Goal: Check status: Check status

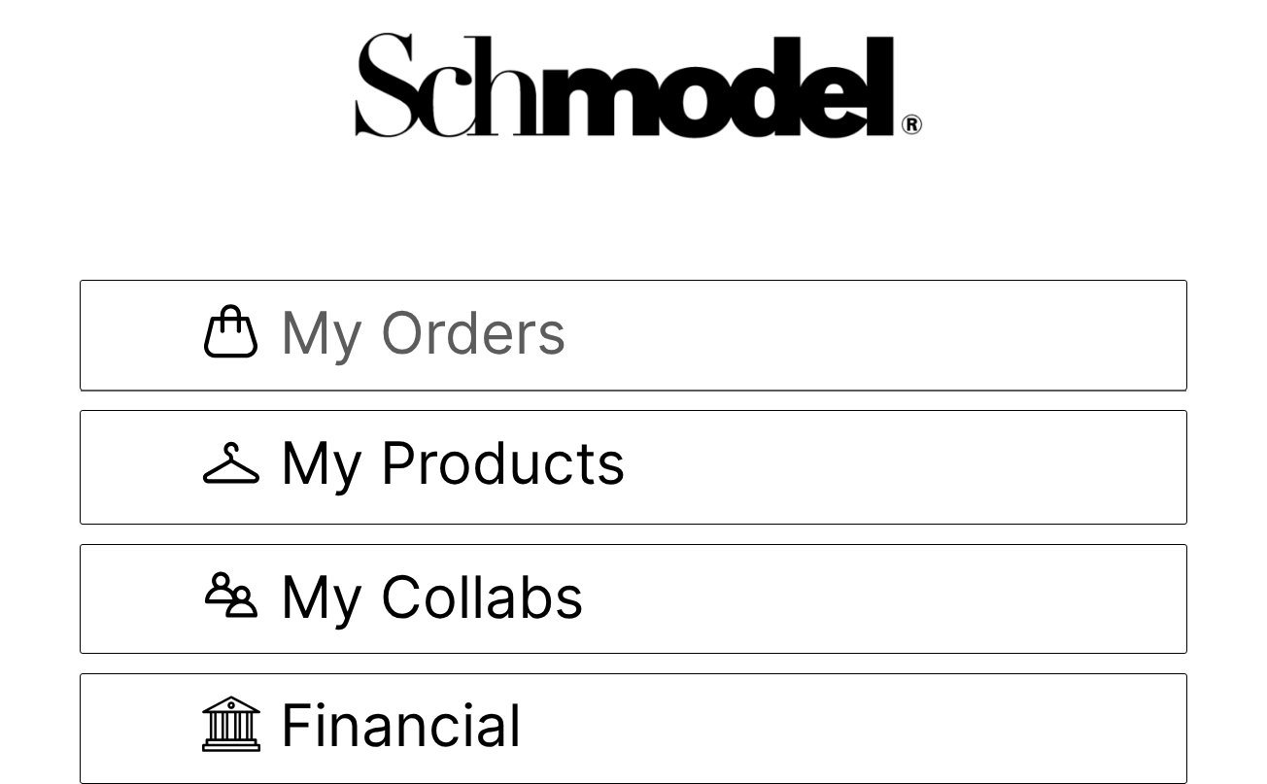
click at [448, 348] on span "My Orders" at bounding box center [423, 335] width 287 height 65
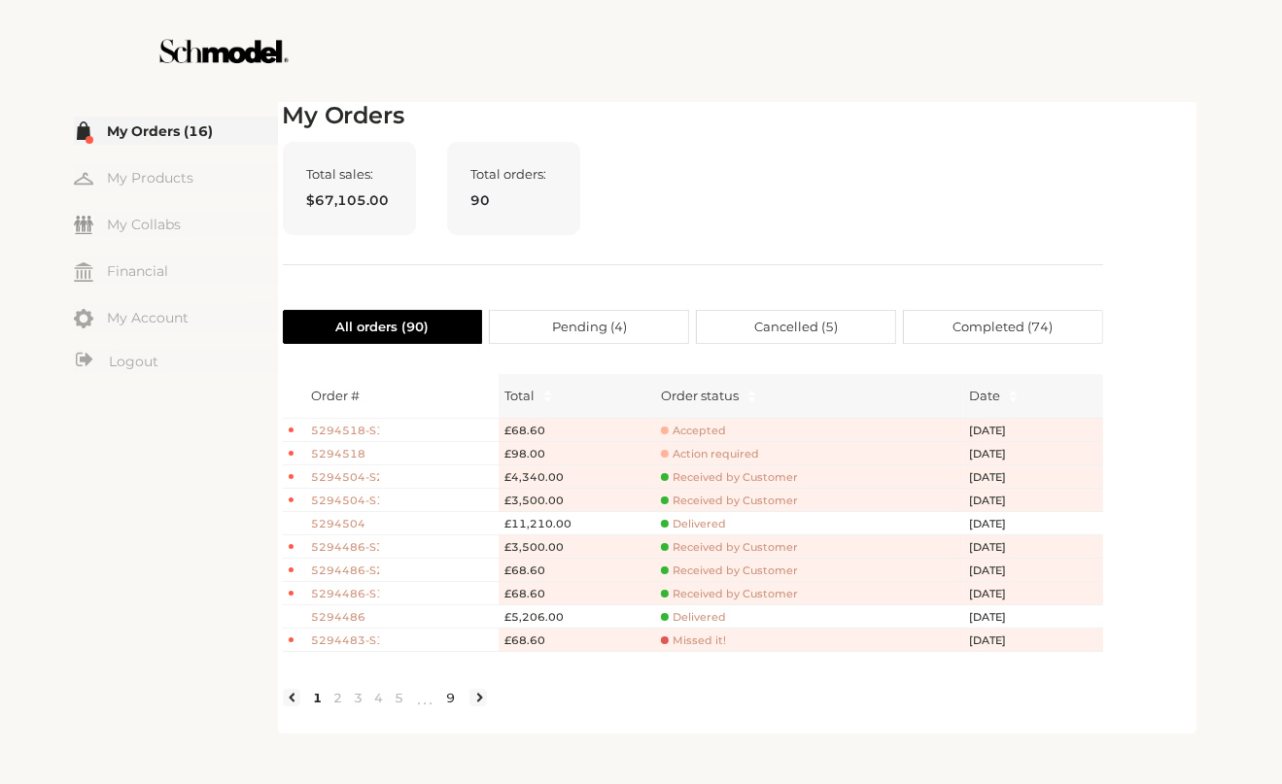
click at [447, 706] on link "9" at bounding box center [451, 697] width 20 height 17
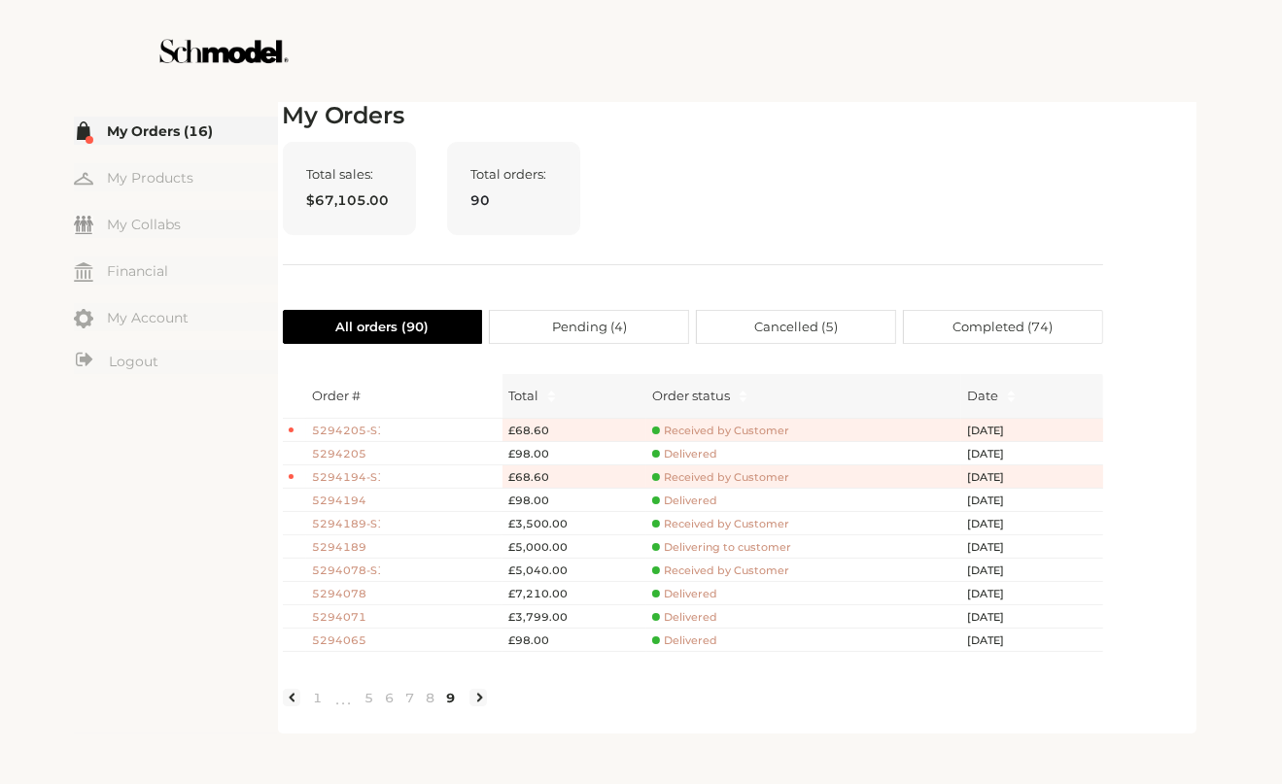
click at [475, 706] on li at bounding box center [477, 697] width 17 height 17
click at [481, 706] on li at bounding box center [477, 697] width 17 height 17
click at [1139, 700] on div "My Orders Total sales: $67,105.00 Total orders: 90 All orders ( 90 ) Pending ( …" at bounding box center [737, 415] width 908 height 627
click at [1023, 303] on div "My Orders Total sales: $67,105.00 Total orders: 90 All orders ( 90 ) Pending ( …" at bounding box center [693, 415] width 820 height 627
click at [1031, 339] on span "Completed ( 74 )" at bounding box center [1002, 327] width 100 height 32
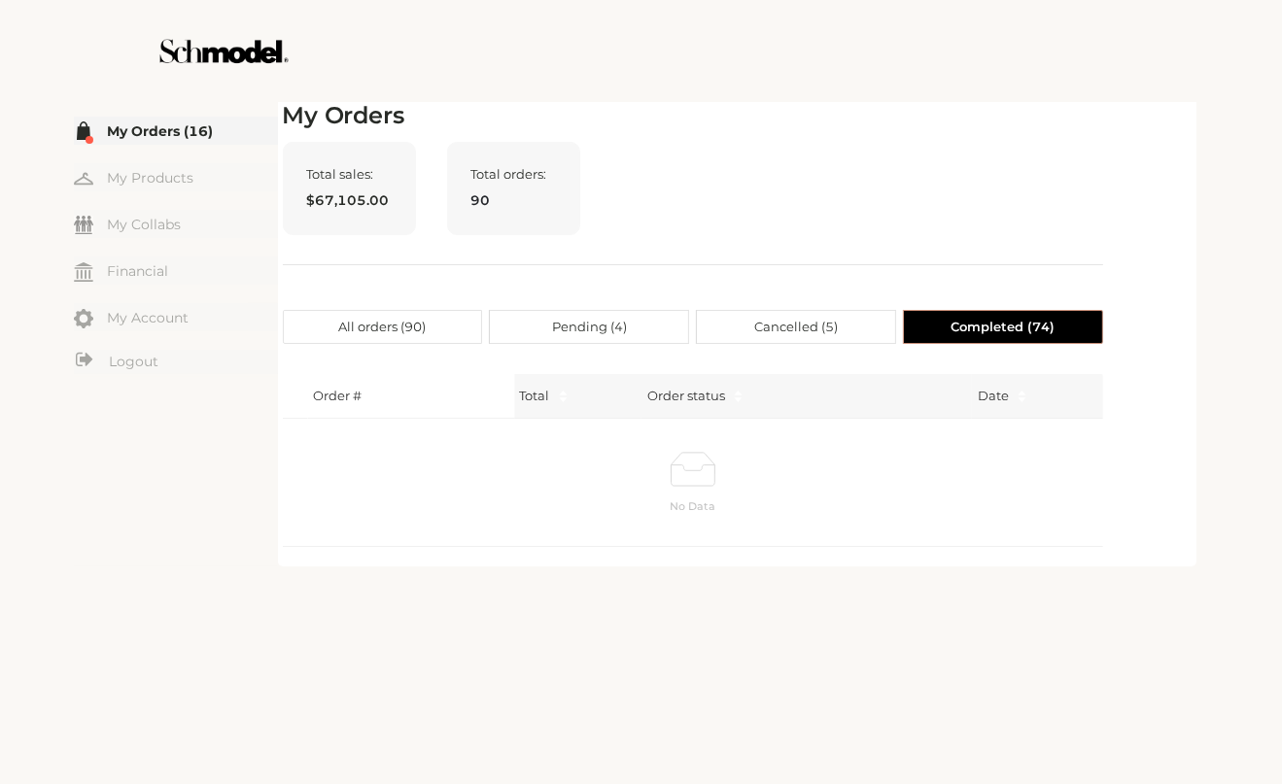
click at [761, 321] on span "Cancelled ( 5 )" at bounding box center [796, 327] width 84 height 32
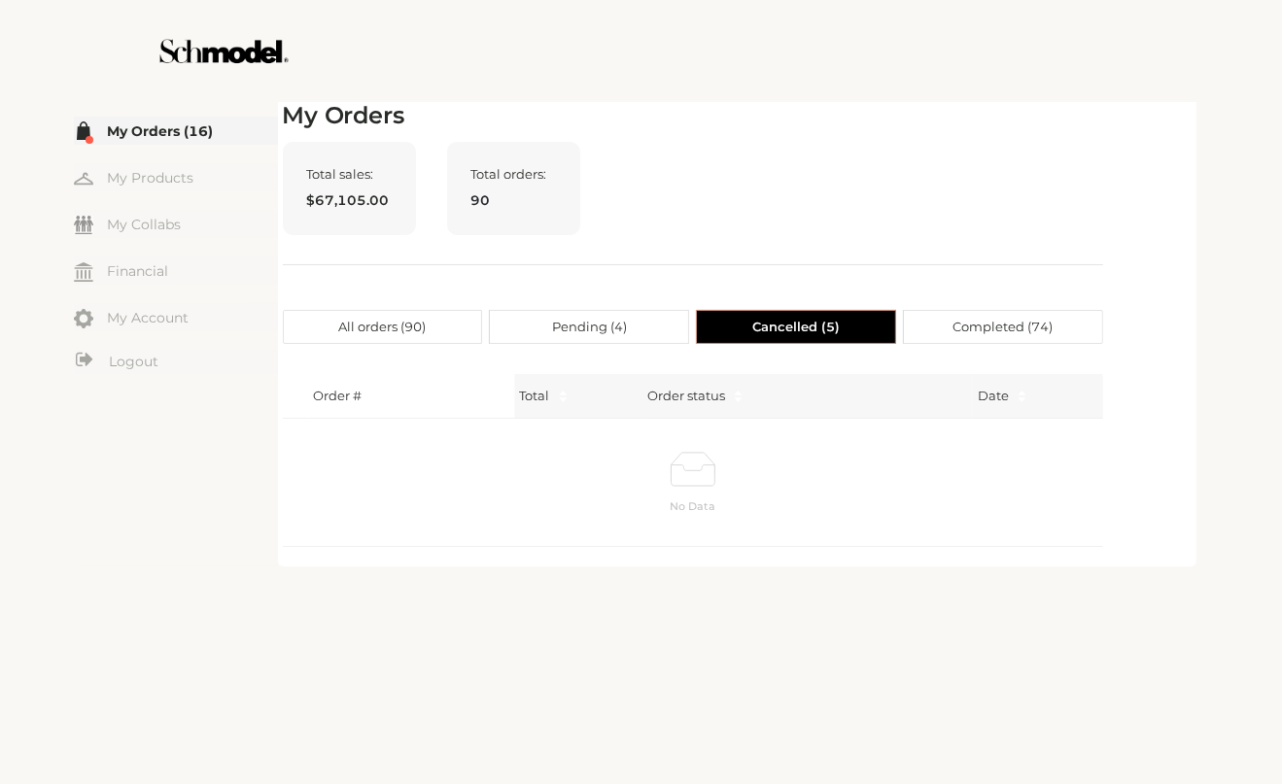
click at [591, 331] on span "Pending ( 4 )" at bounding box center [589, 327] width 75 height 32
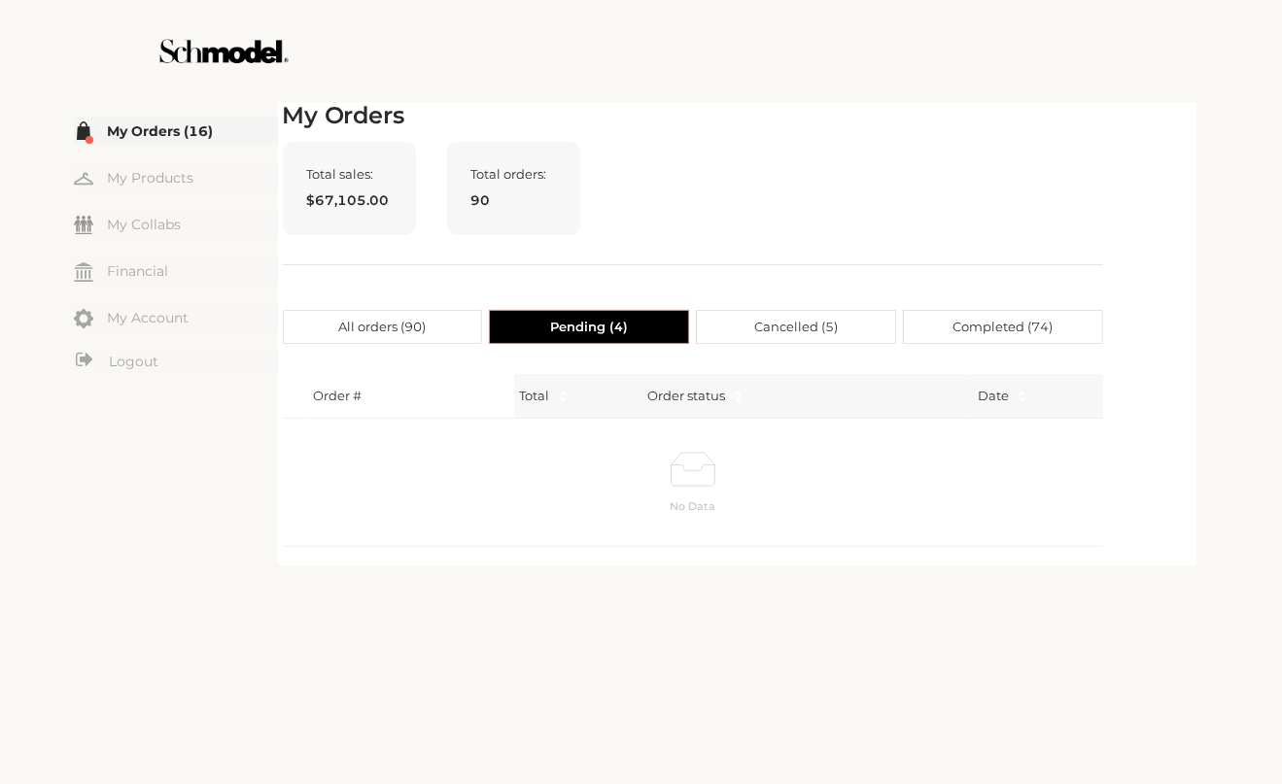
click at [403, 337] on span "All orders ( 90 )" at bounding box center [381, 327] width 87 height 32
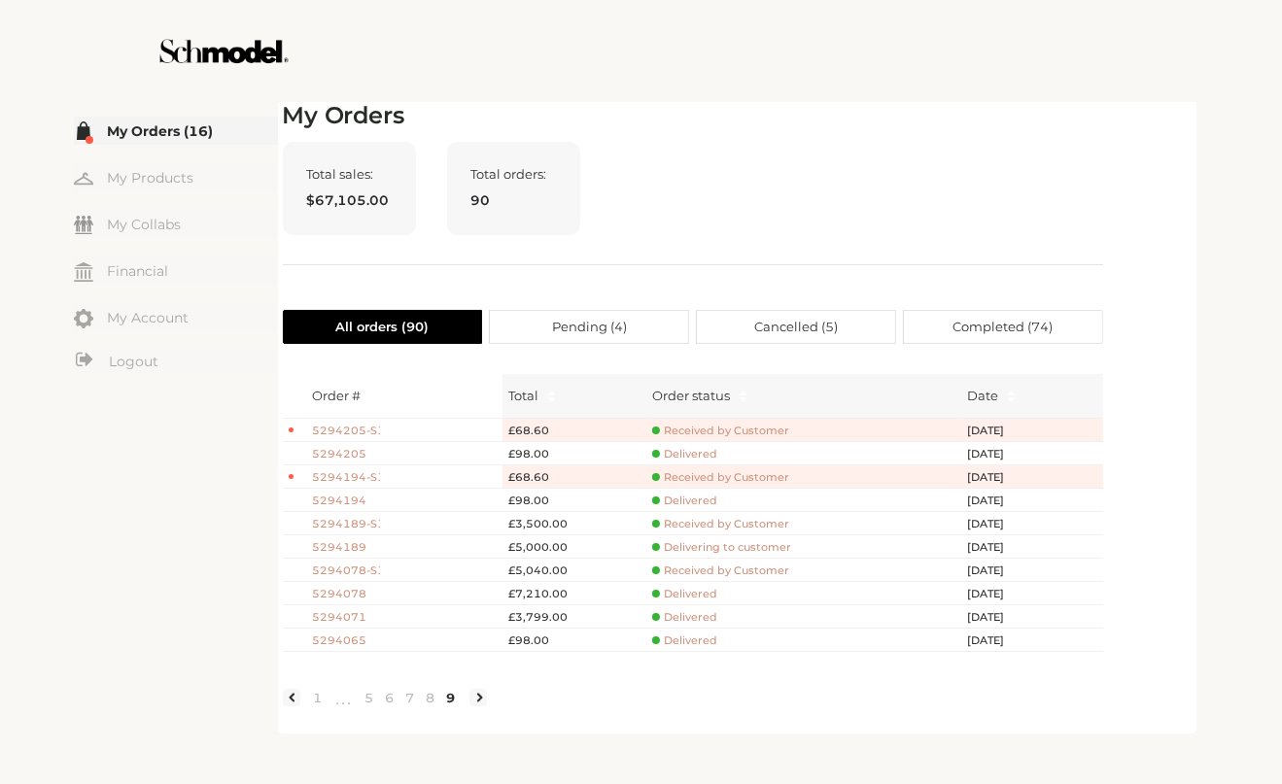
click at [448, 706] on link "9" at bounding box center [451, 697] width 20 height 17
click at [482, 706] on li at bounding box center [477, 697] width 17 height 17
click at [471, 706] on li at bounding box center [477, 697] width 17 height 17
click at [874, 189] on div "Total sales: $67,105.00 Total orders: 90" at bounding box center [693, 203] width 820 height 123
click at [769, 203] on div "Total sales: $67,105.00 Total orders: 90" at bounding box center [693, 203] width 820 height 123
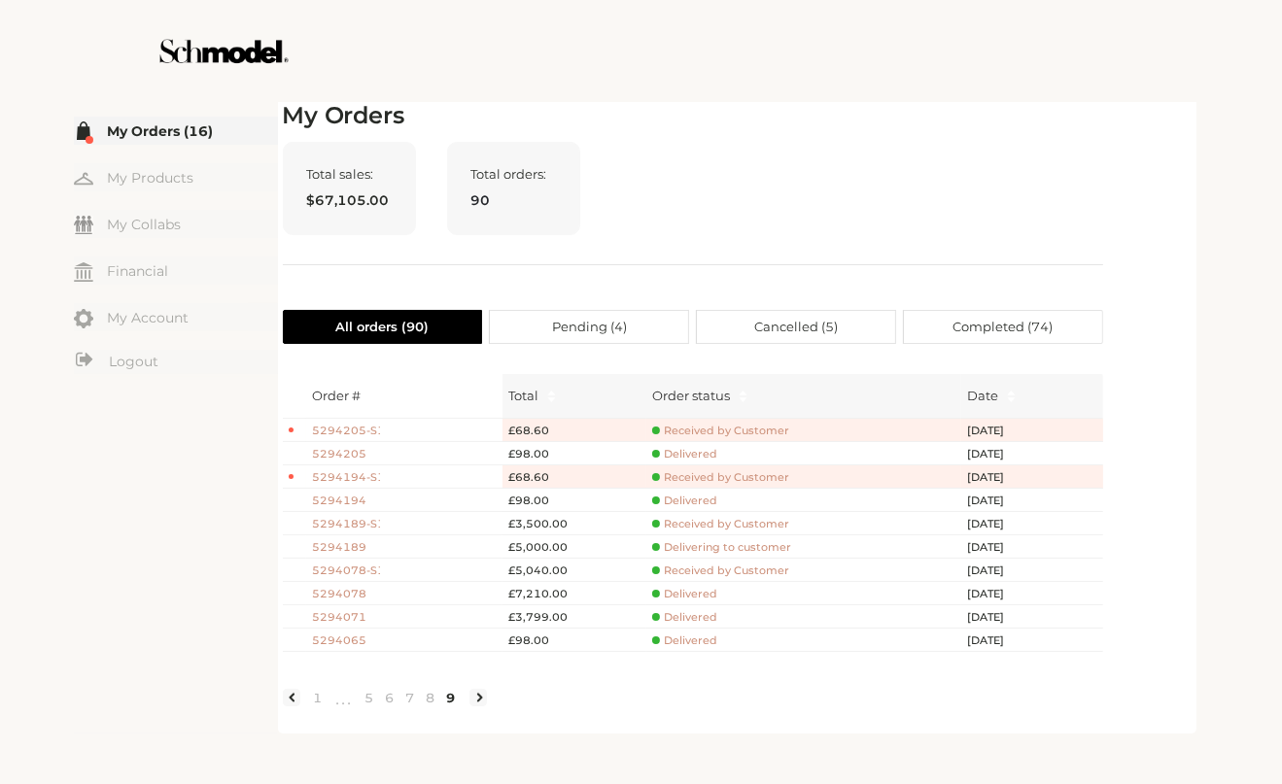
click at [478, 706] on li at bounding box center [477, 697] width 17 height 17
click at [812, 172] on div "Total sales: $67,105.00 Total orders: 90" at bounding box center [693, 203] width 820 height 123
click at [1087, 17] on div at bounding box center [641, 51] width 1096 height 102
drag, startPoint x: 381, startPoint y: 639, endPoint x: 303, endPoint y: 613, distance: 82.0
click at [303, 613] on tbody "5294205-S1 £68.60 Received by Customer Jul 18, 25 5294205 £98.00 Delivered Jul …" at bounding box center [693, 535] width 820 height 233
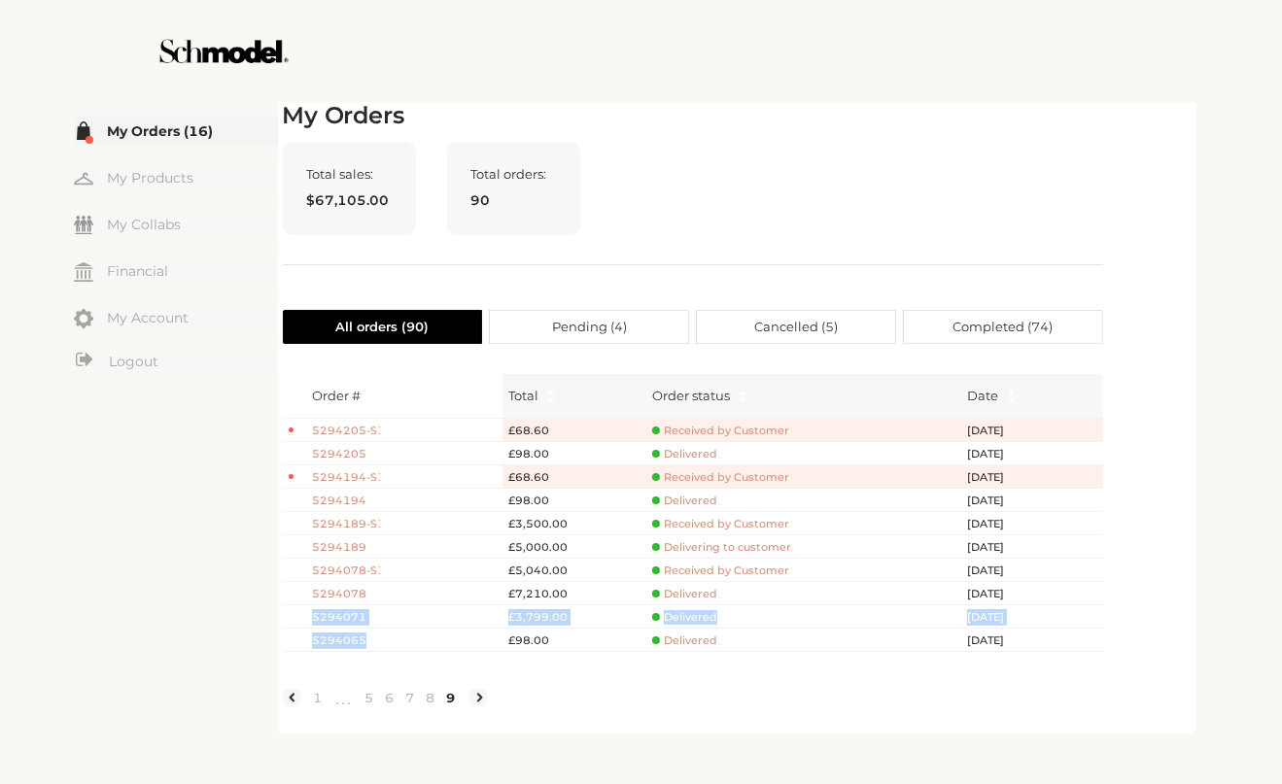
click at [378, 632] on span "5294065" at bounding box center [346, 640] width 68 height 17
drag, startPoint x: 379, startPoint y: 613, endPoint x: 301, endPoint y: 612, distance: 77.7
click at [301, 612] on tr "5294071 £3,799.00 Delivered Jul 16, 25" at bounding box center [693, 616] width 820 height 23
copy tr "5294071"
drag, startPoint x: 960, startPoint y: 131, endPoint x: 974, endPoint y: 128, distance: 14.9
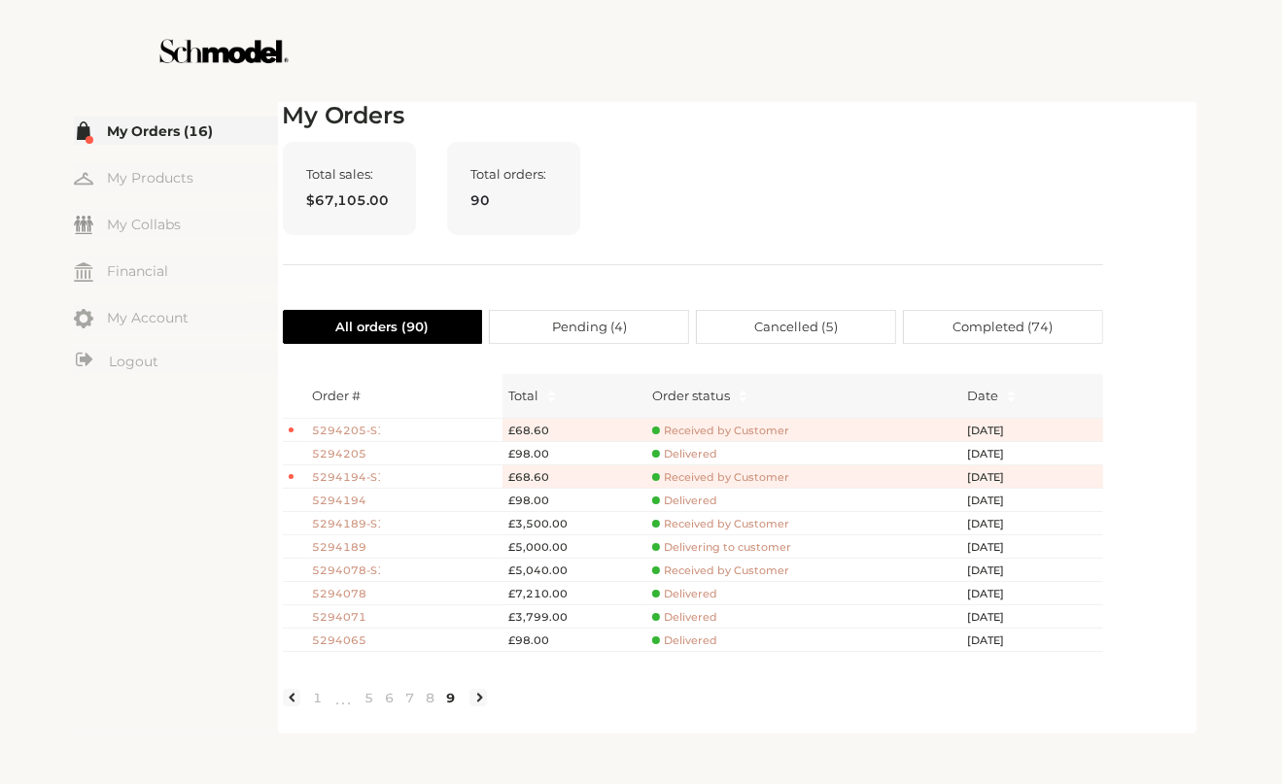
click at [972, 128] on div "My Orders Total sales: $67,105.00 Total orders: 90 All orders ( 90 ) Pending ( …" at bounding box center [693, 415] width 820 height 627
click at [891, 115] on h2 "My Orders" at bounding box center [693, 116] width 820 height 28
click at [940, 82] on div at bounding box center [641, 51] width 1096 height 102
click at [937, 81] on div at bounding box center [641, 51] width 1096 height 102
click at [913, 168] on div "Total sales: $67,105.00 Total orders: 90" at bounding box center [693, 203] width 820 height 123
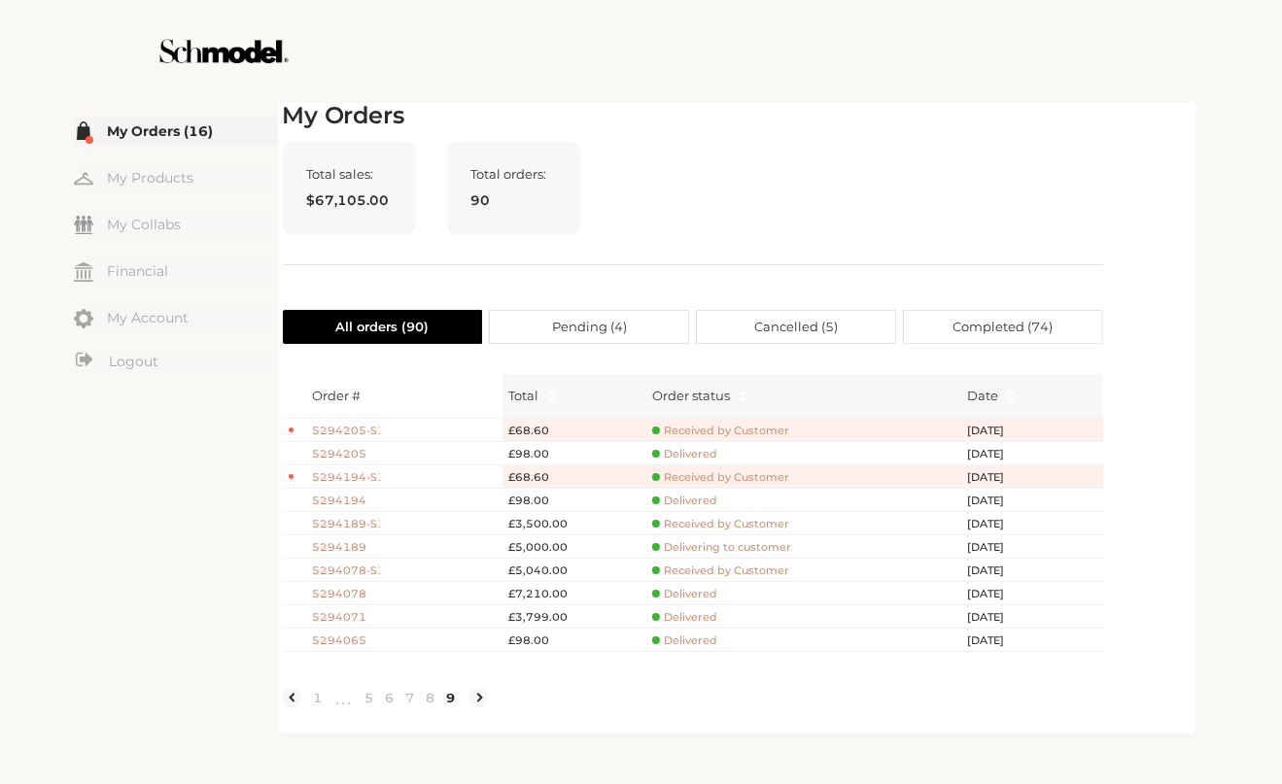
drag, startPoint x: 913, startPoint y: 168, endPoint x: 925, endPoint y: 168, distance: 11.7
click at [917, 168] on div "Total sales: $67,105.00 Total orders: 90" at bounding box center [693, 203] width 820 height 123
click at [925, 168] on div "Total sales: $67,105.00 Total orders: 90" at bounding box center [693, 203] width 820 height 123
click at [1077, 131] on div "My Orders Total sales: $67,105.00 Total orders: 90 All orders ( 90 ) Pending ( …" at bounding box center [693, 415] width 820 height 627
click at [701, 634] on span "Delivered" at bounding box center [684, 640] width 65 height 15
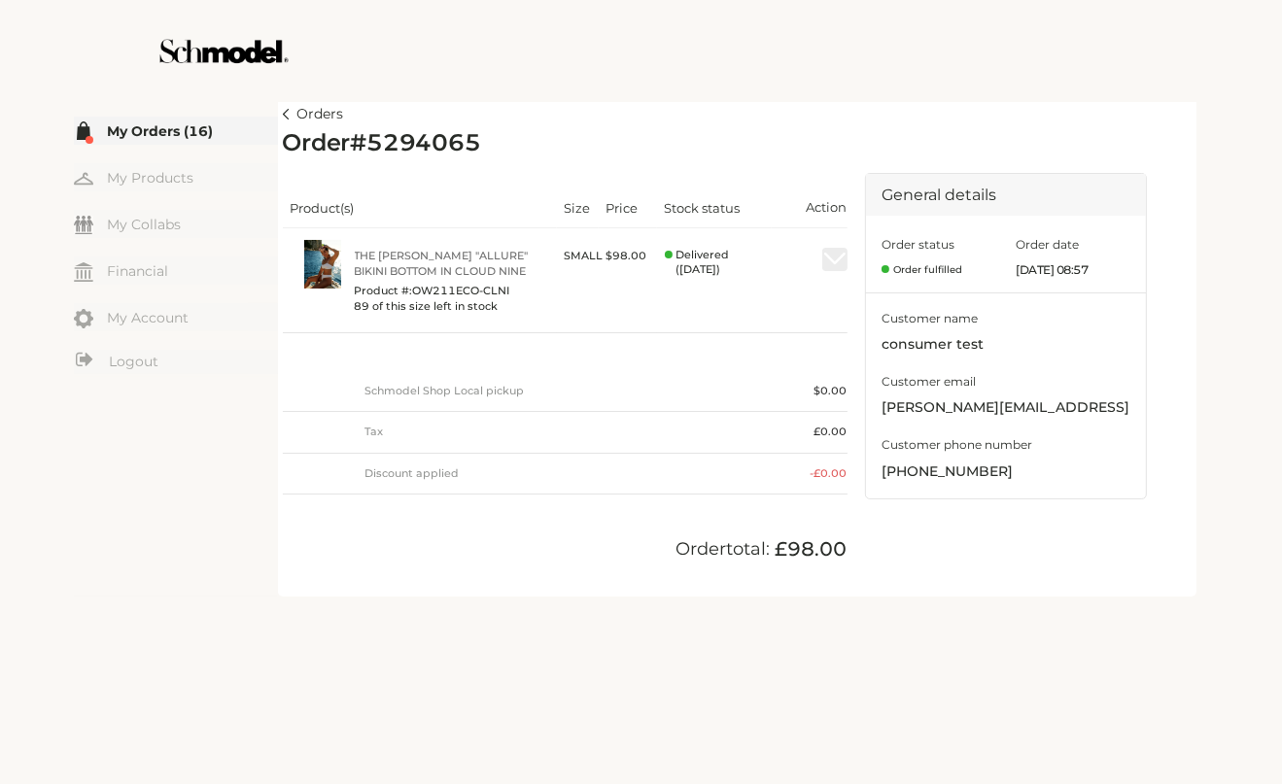
click at [286, 117] on img at bounding box center [286, 114] width 7 height 11
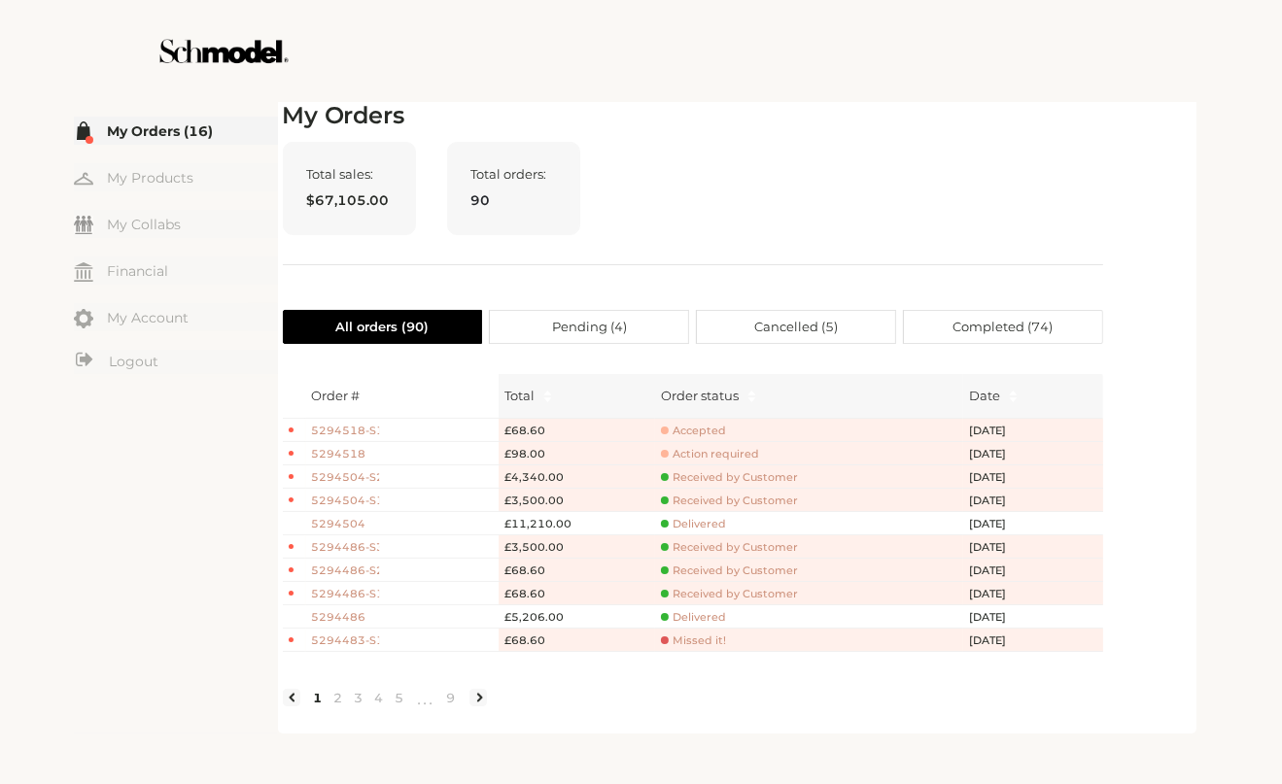
click at [627, 330] on label "Pending ( 4 )" at bounding box center [589, 327] width 199 height 34
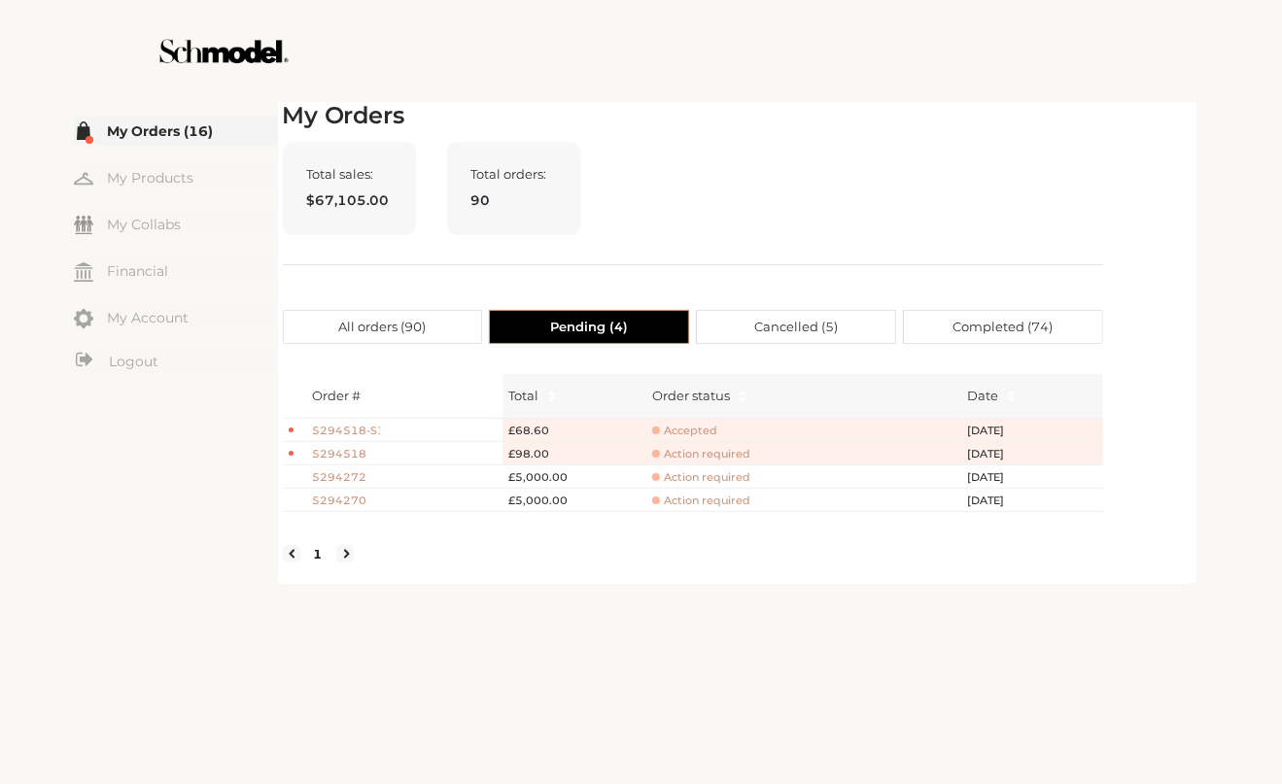
click at [841, 318] on label "Cancelled ( 5 )" at bounding box center [796, 327] width 199 height 34
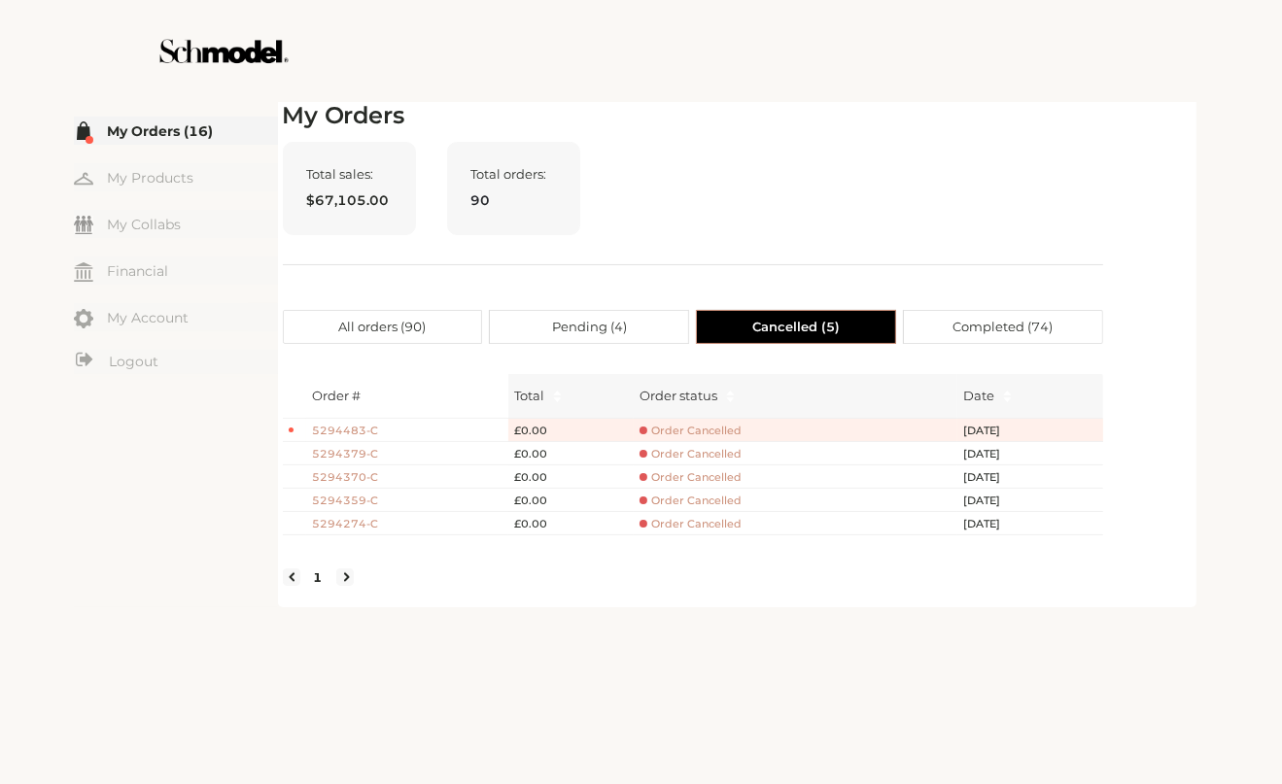
click at [983, 332] on span "Completed ( 74 )" at bounding box center [1002, 327] width 100 height 32
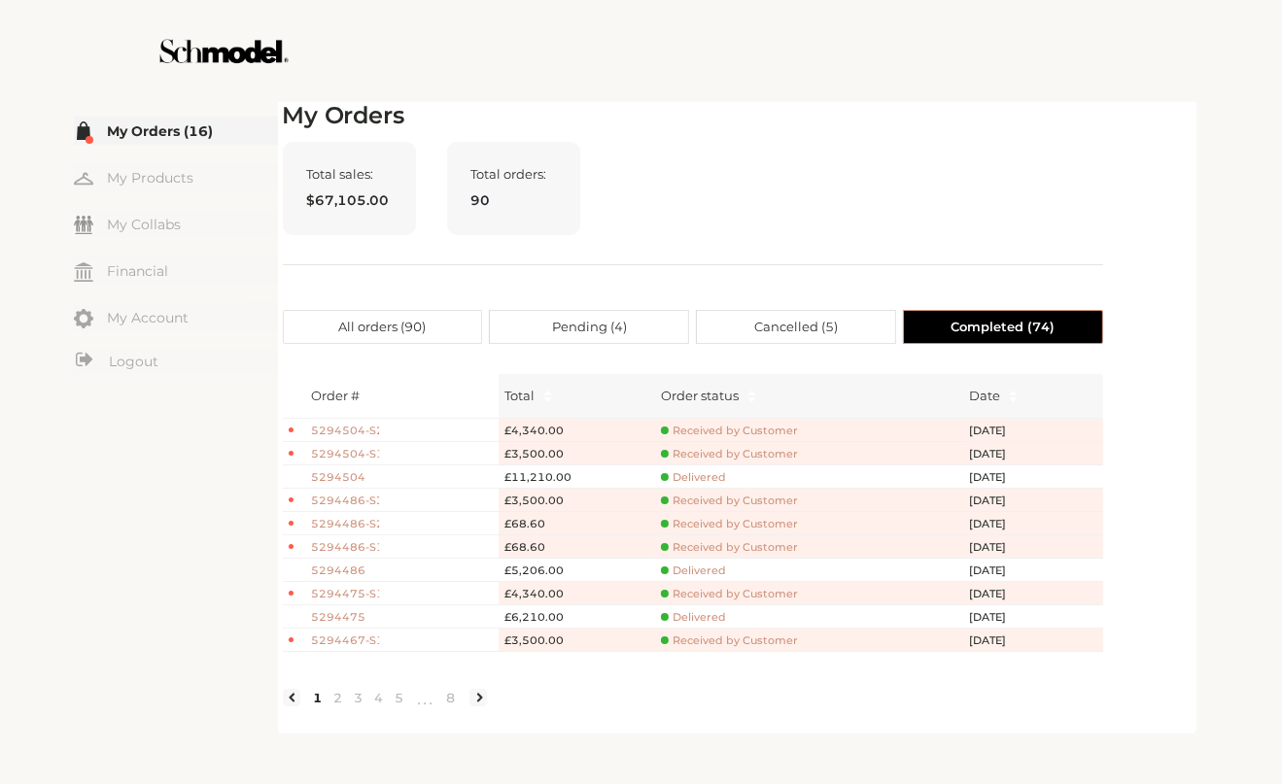
click at [361, 324] on span "All orders ( 90 )" at bounding box center [381, 327] width 87 height 32
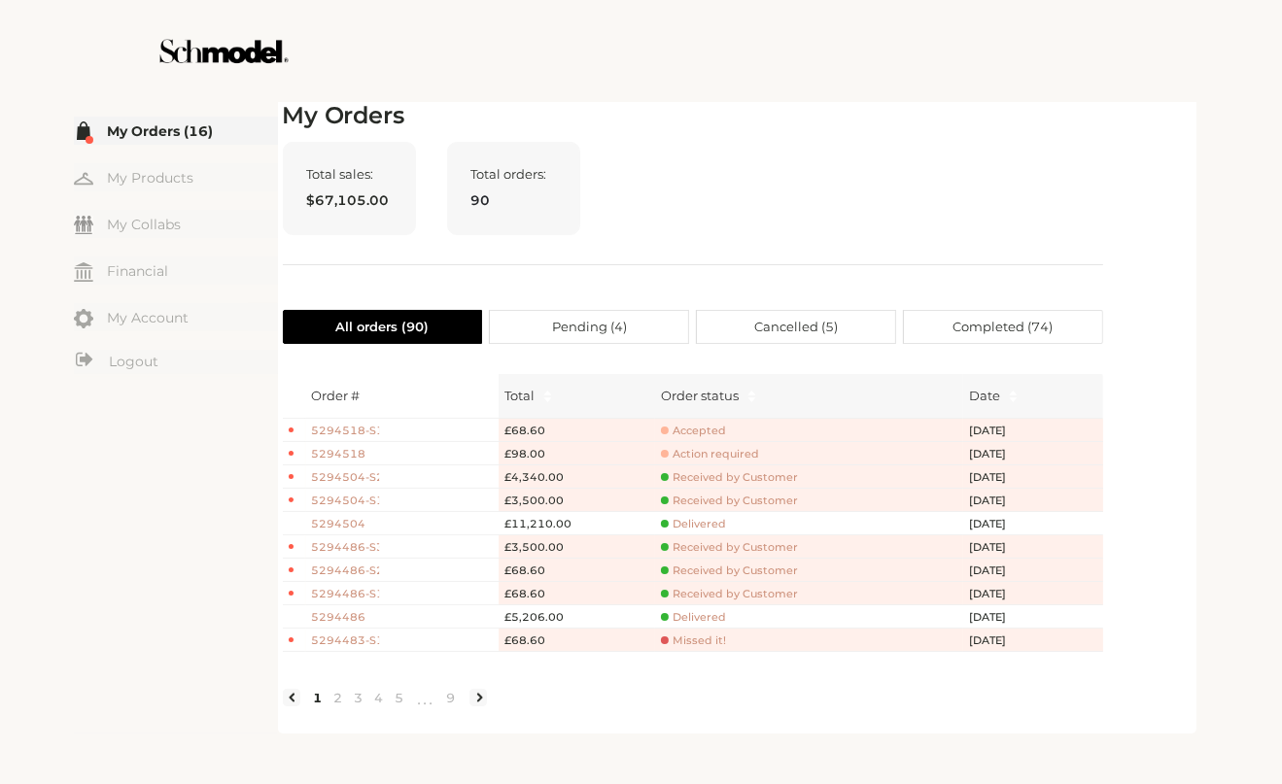
click at [1120, 171] on div "My Orders Total sales: $67,105.00 Total orders: 90 All orders ( 90 ) Pending ( …" at bounding box center [737, 415] width 908 height 627
click at [796, 94] on div at bounding box center [641, 51] width 1096 height 102
click at [447, 706] on link "9" at bounding box center [451, 697] width 20 height 17
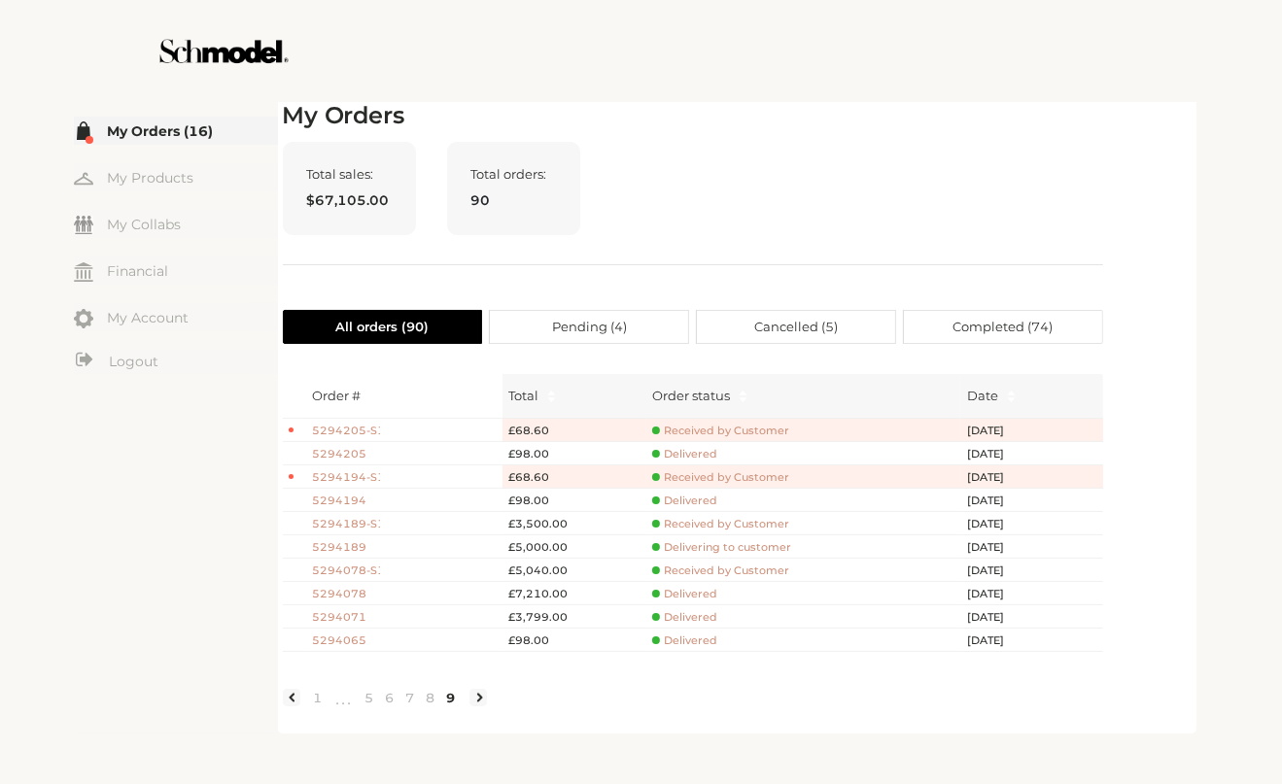
click at [480, 706] on li at bounding box center [477, 697] width 17 height 17
click at [760, 218] on div "Total sales: $67,105.00 Total orders: 90" at bounding box center [693, 203] width 820 height 123
click at [1049, 159] on div "Total sales: $67,105.00 Total orders: 90" at bounding box center [693, 203] width 820 height 123
click at [742, 226] on div "Total sales: $67,105.00 Total orders: 90" at bounding box center [693, 203] width 820 height 123
click at [766, 209] on div "Total sales: $67,105.00 Total orders: 90" at bounding box center [693, 203] width 820 height 123
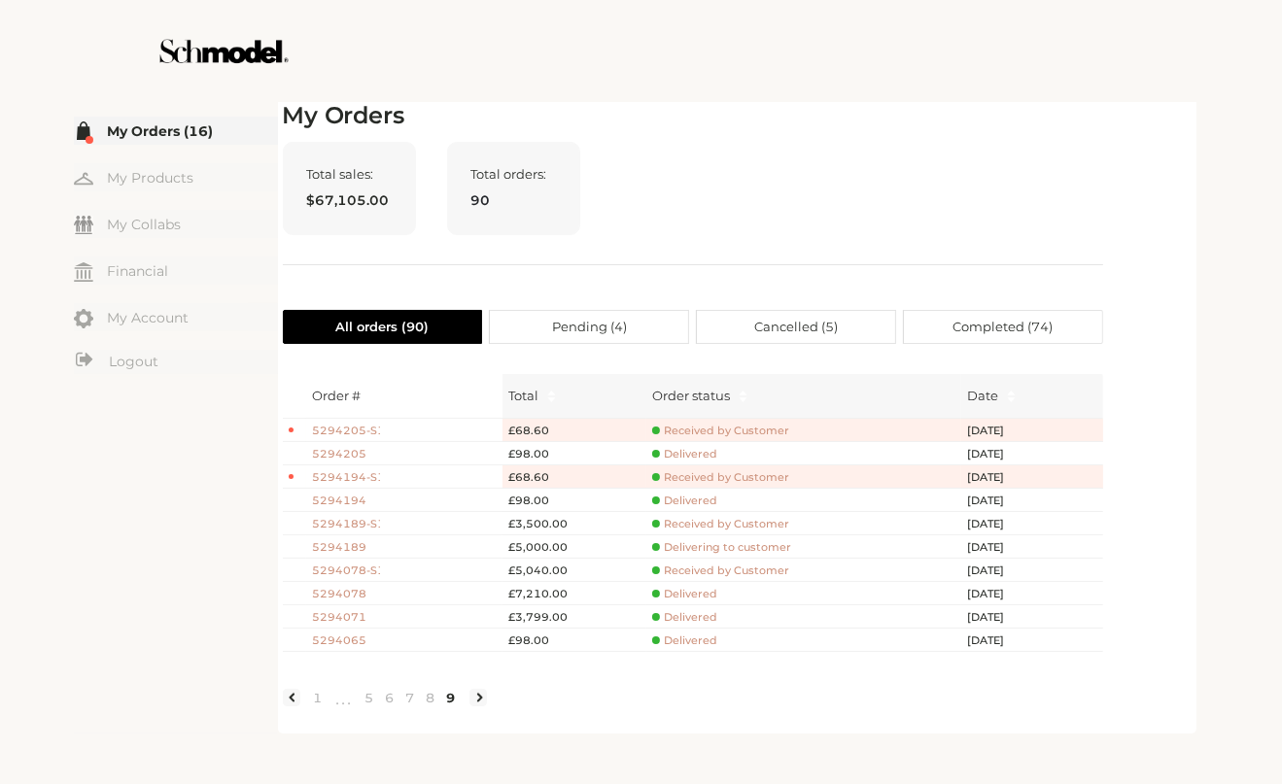
click at [766, 208] on div "Total sales: $67,105.00 Total orders: 90" at bounding box center [693, 203] width 820 height 123
click at [915, 172] on div "Total sales: $67,105.00 Total orders: 90" at bounding box center [693, 203] width 820 height 123
click at [915, 173] on div "Total sales: $67,105.00 Total orders: 90" at bounding box center [693, 203] width 820 height 123
click at [853, 171] on div "Total sales: $67,105.00 Total orders: 90" at bounding box center [693, 203] width 820 height 123
